Goal: Information Seeking & Learning: Learn about a topic

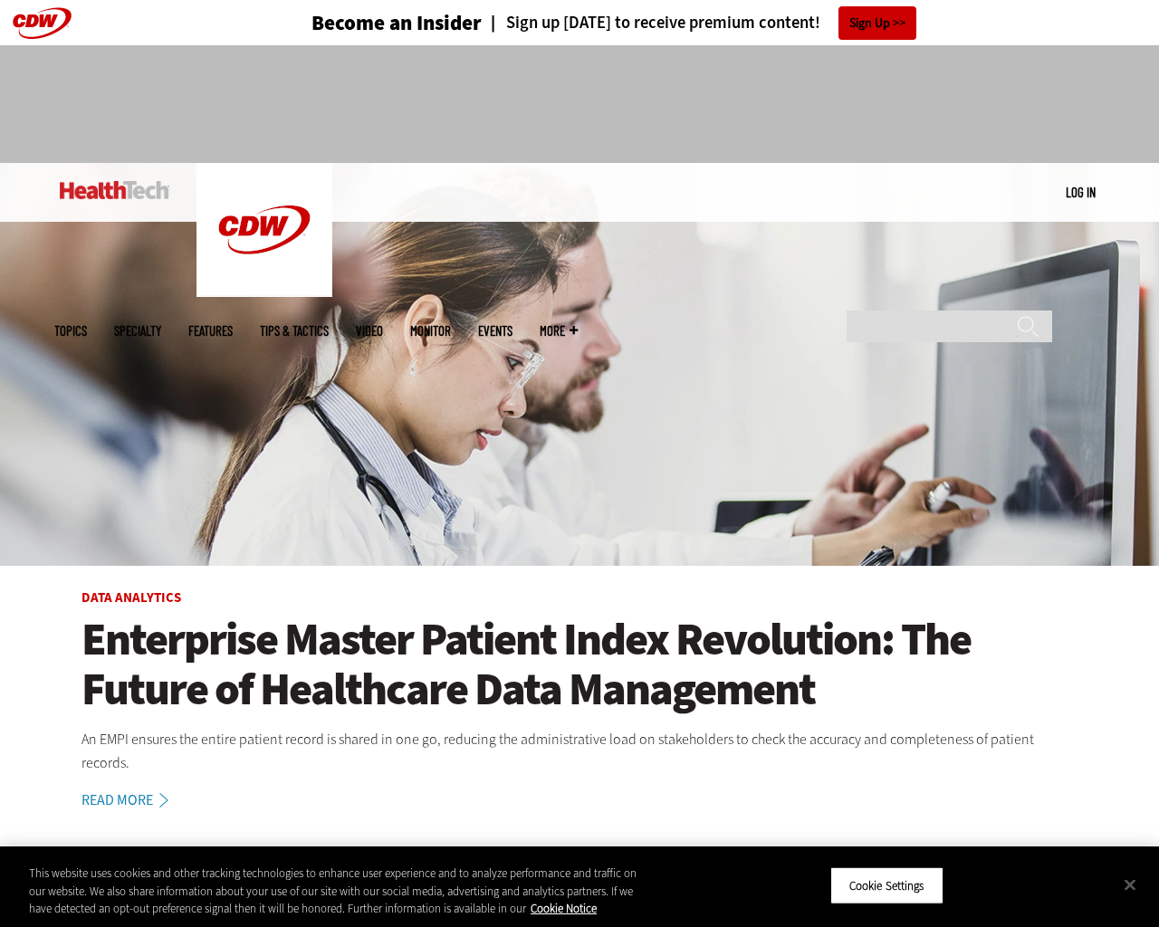
click at [1150, 464] on img at bounding box center [579, 364] width 1159 height 403
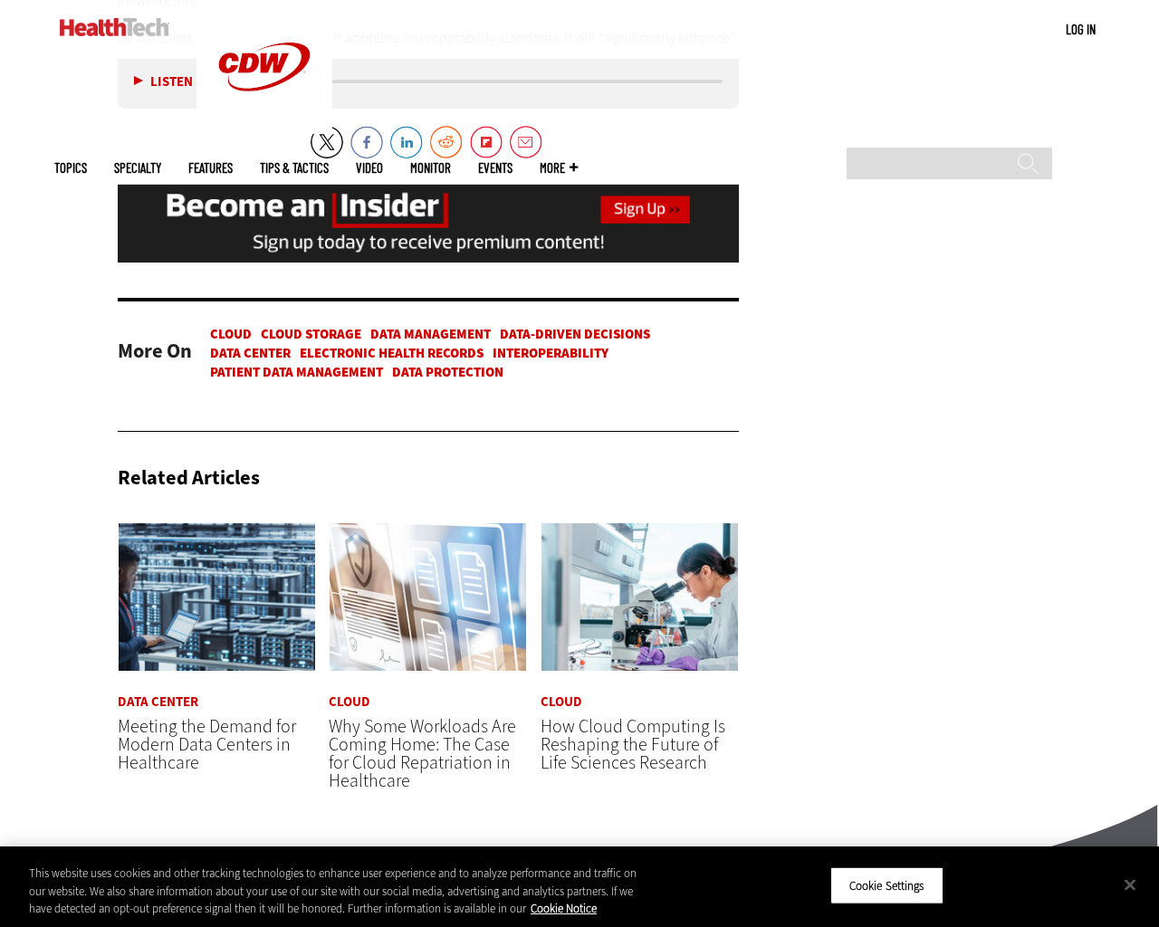
scroll to position [4495, 0]
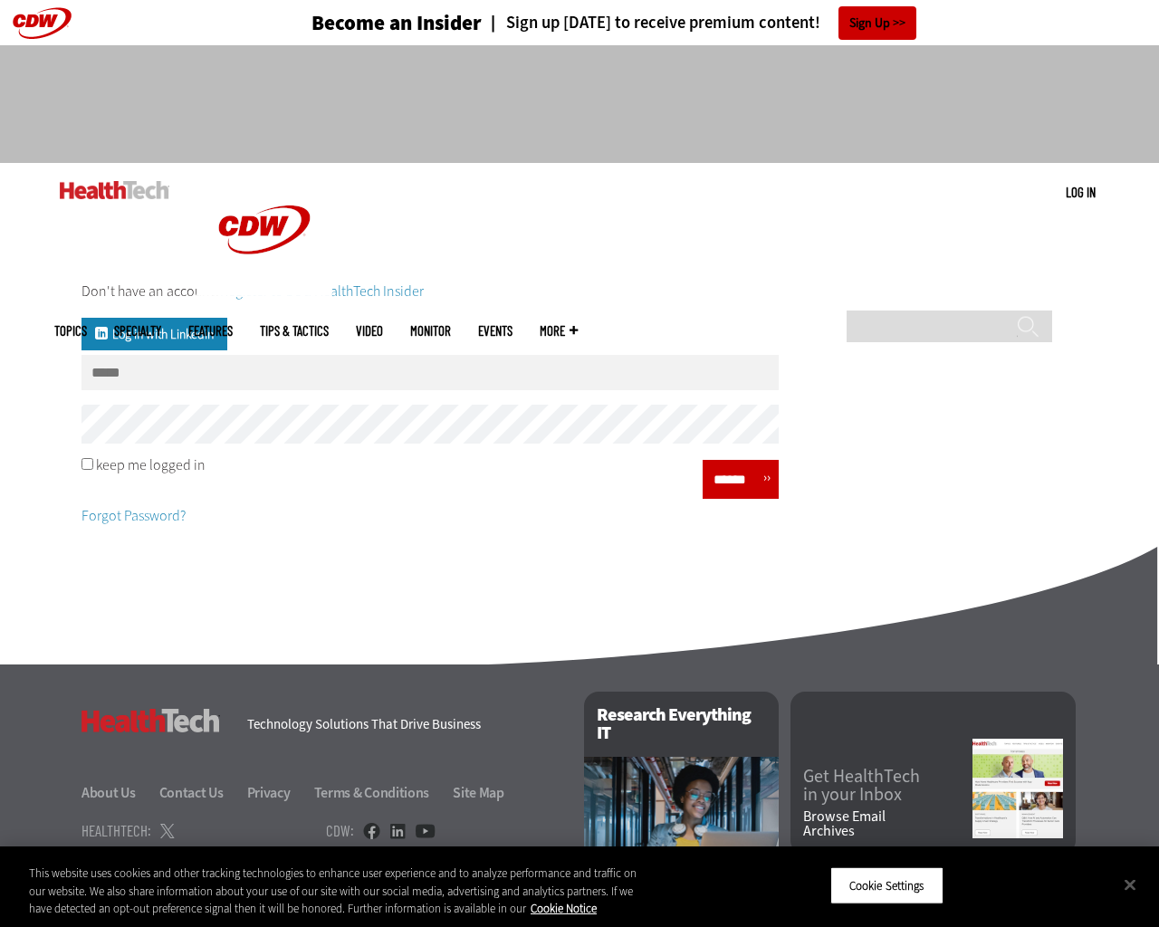
click at [1150, 464] on div "Don't have an account? Register to be a HealthTech Insider Log in with Linkedin…" at bounding box center [579, 401] width 1159 height 333
